Goal: Check status: Check status

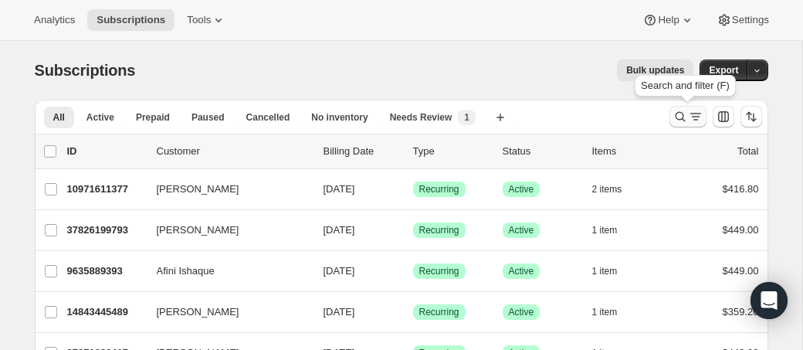
click at [675, 117] on icon "Search and filter results" at bounding box center [679, 116] width 15 height 15
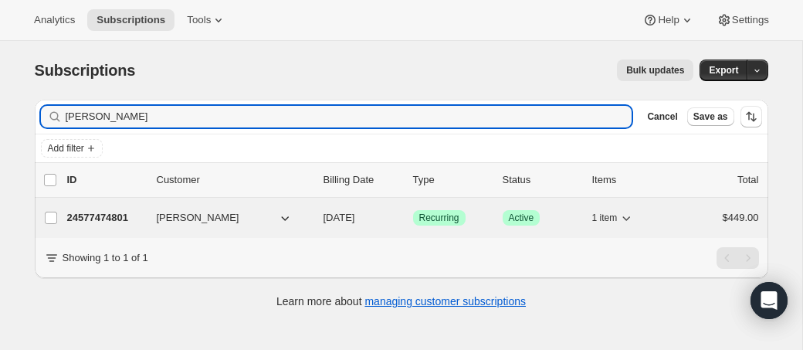
type input "[PERSON_NAME]"
click at [112, 215] on p "24577474801" at bounding box center [105, 217] width 77 height 15
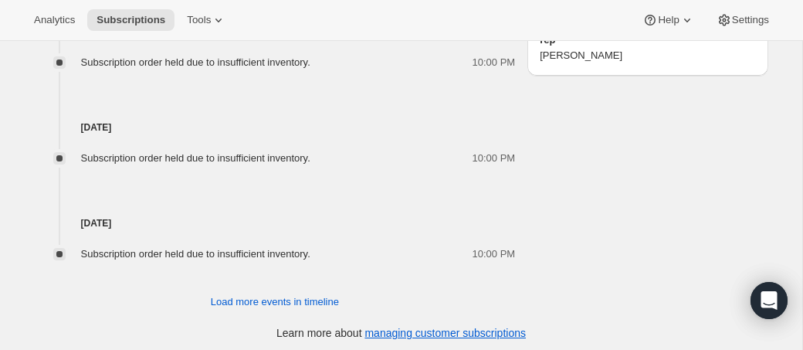
scroll to position [1031, 0]
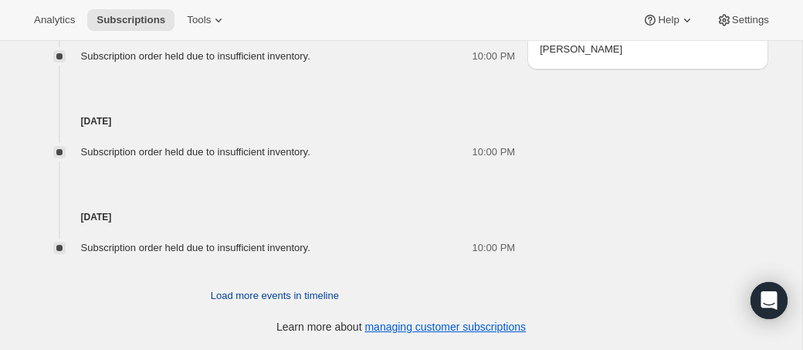
click at [252, 298] on span "Load more events in timeline" at bounding box center [275, 295] width 128 height 15
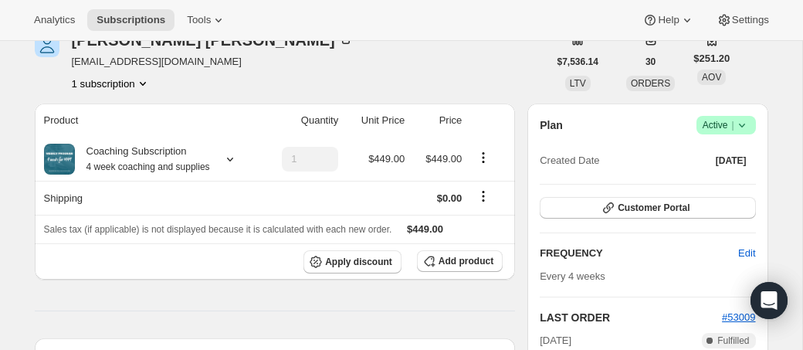
scroll to position [0, 0]
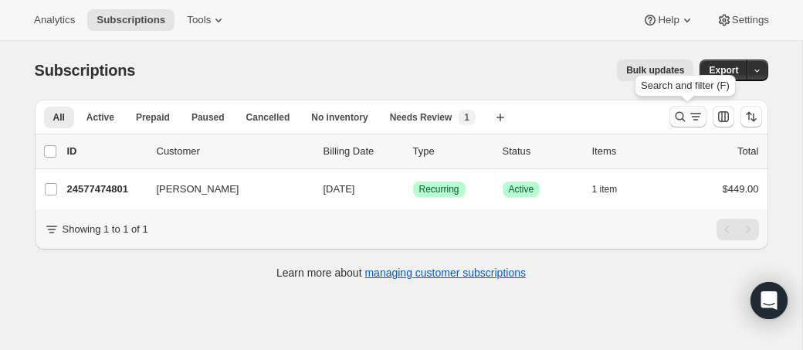
click at [678, 119] on icon "Search and filter results" at bounding box center [679, 116] width 15 height 15
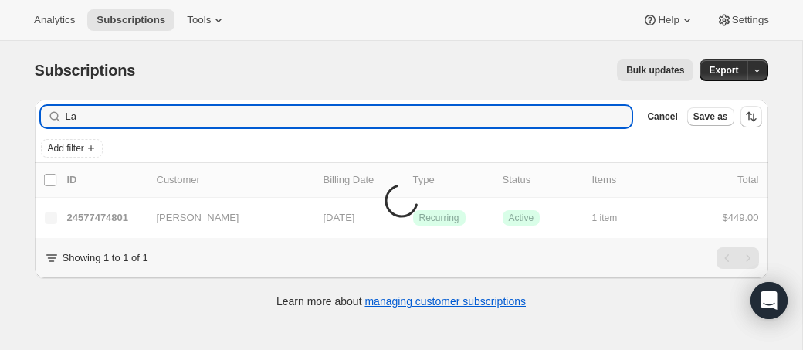
type input "L"
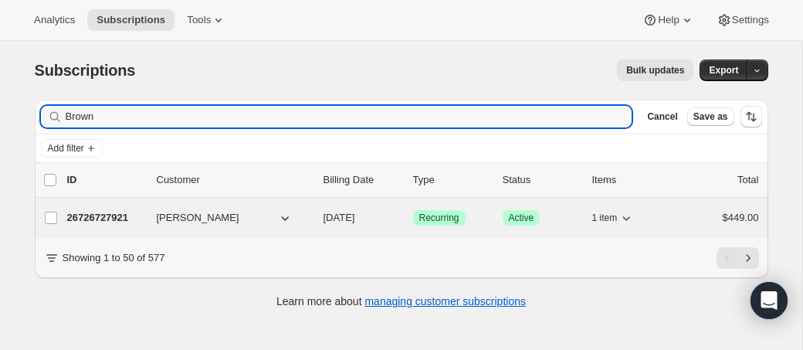
type input "Brown"
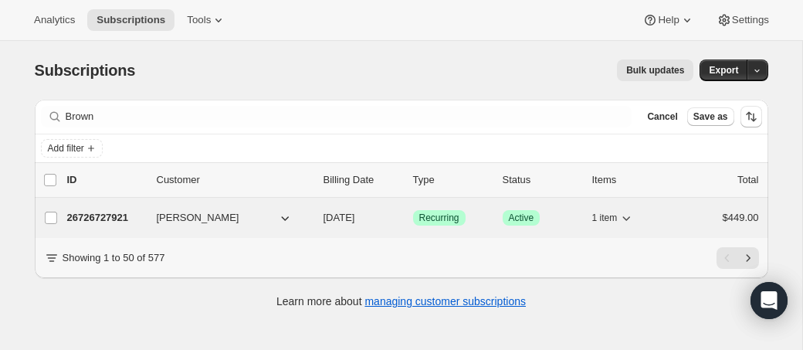
click at [107, 216] on p "26726727921" at bounding box center [105, 217] width 77 height 15
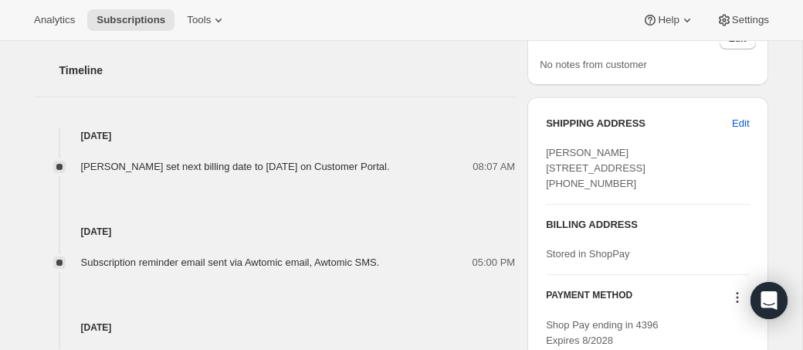
scroll to position [662, 0]
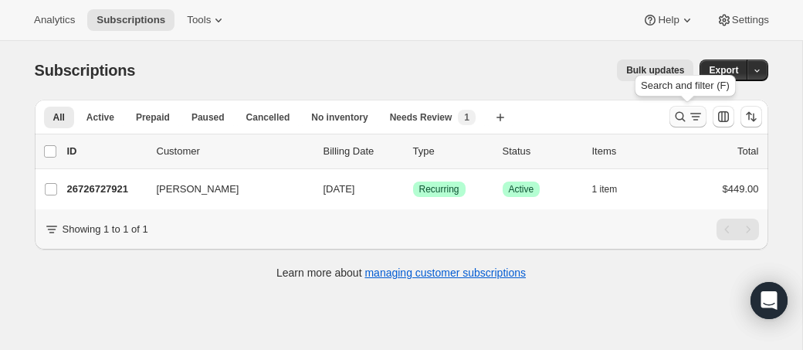
click at [679, 113] on icon "Search and filter results" at bounding box center [679, 116] width 15 height 15
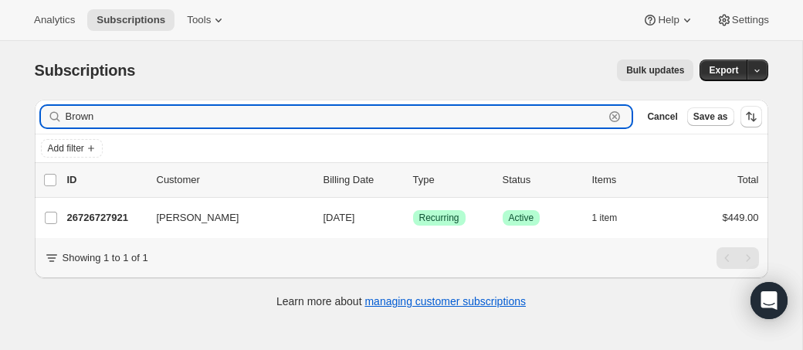
click at [614, 116] on icon "button" at bounding box center [614, 116] width 5 height 5
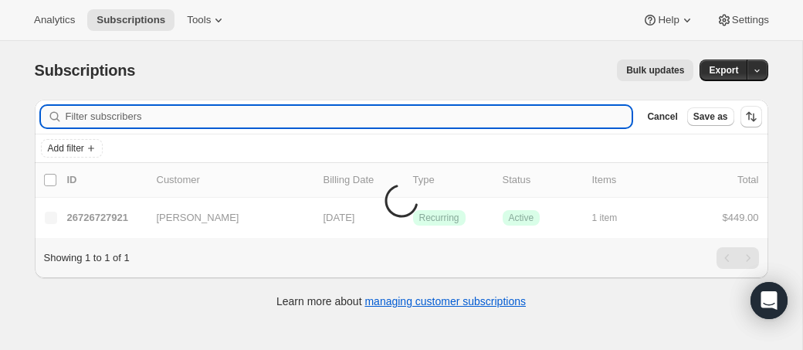
paste input "Niang"
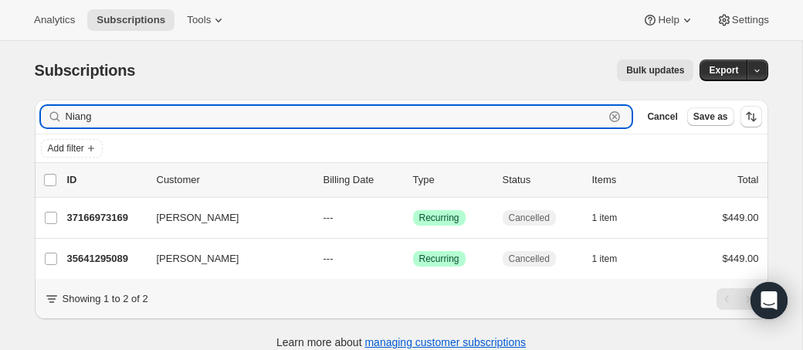
type input "Niang"
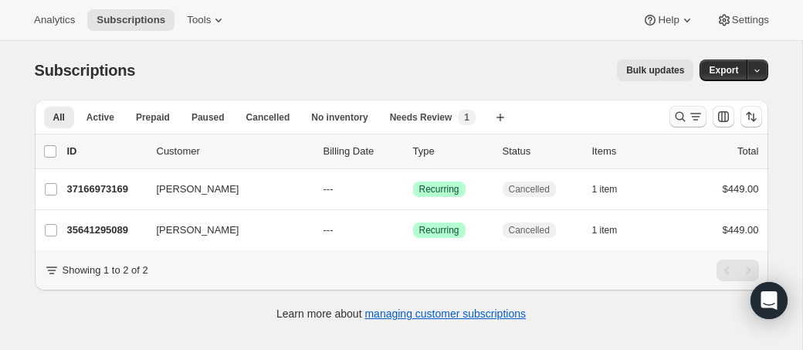
click at [678, 113] on icon "Search and filter results" at bounding box center [679, 116] width 15 height 15
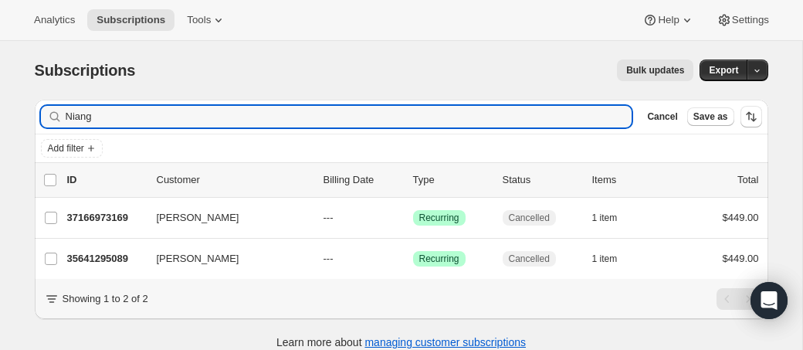
drag, startPoint x: 130, startPoint y: 114, endPoint x: 60, endPoint y: 113, distance: 69.5
click at [61, 113] on div "Niang Clear" at bounding box center [336, 117] width 591 height 22
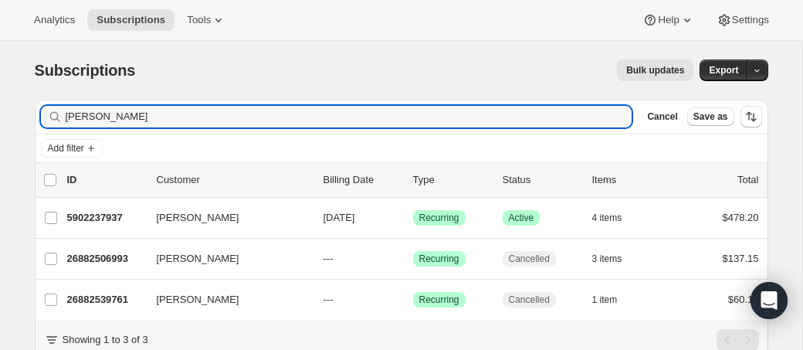
type input "Jorgenson"
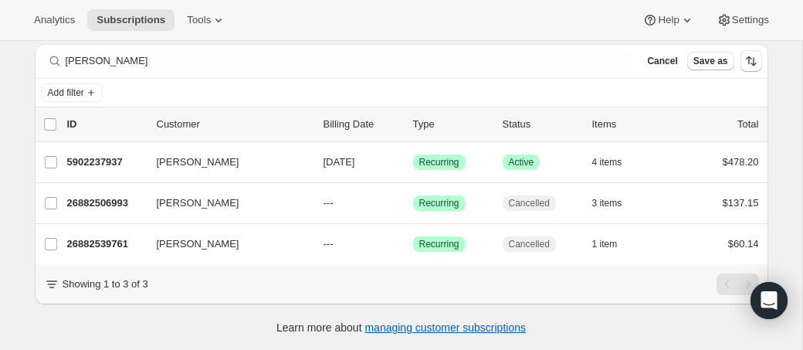
scroll to position [56, 0]
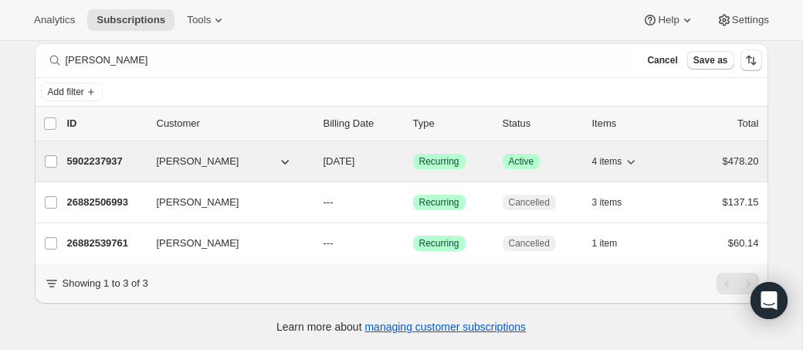
click at [123, 163] on p "5902237937" at bounding box center [105, 161] width 77 height 15
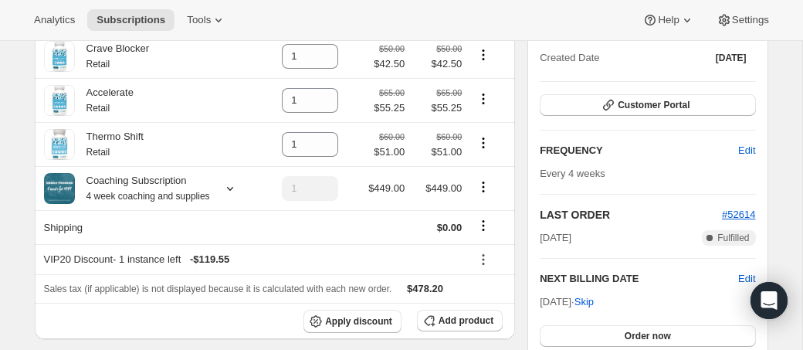
scroll to position [193, 0]
